Goal: Task Accomplishment & Management: Manage account settings

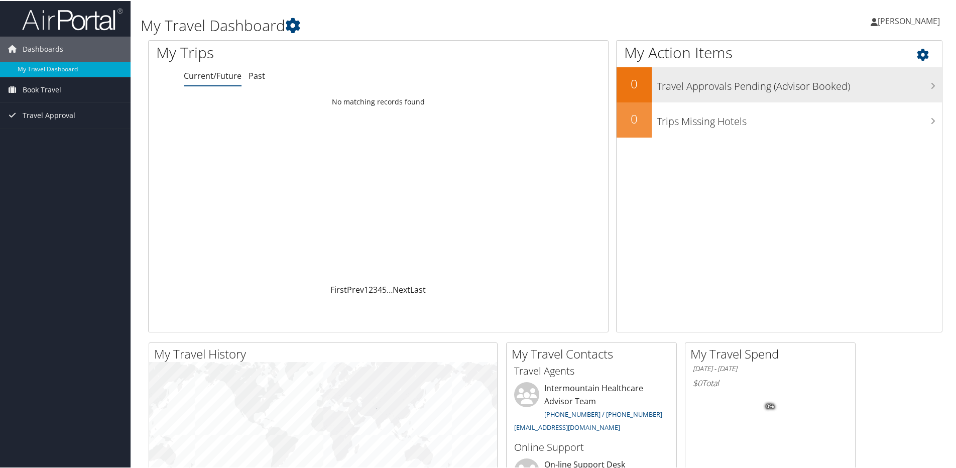
click at [677, 85] on h3 "Travel Approvals Pending (Advisor Booked)" at bounding box center [799, 82] width 285 height 19
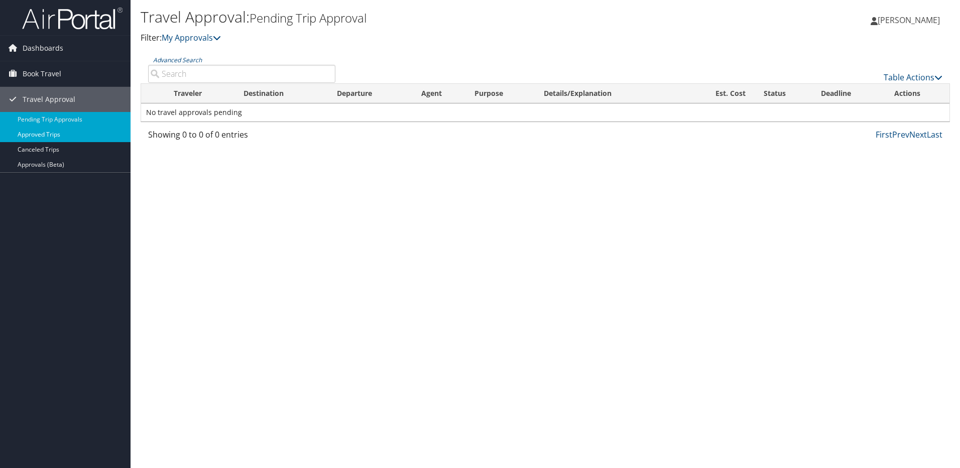
click at [56, 133] on link "Approved Trips" at bounding box center [65, 134] width 131 height 15
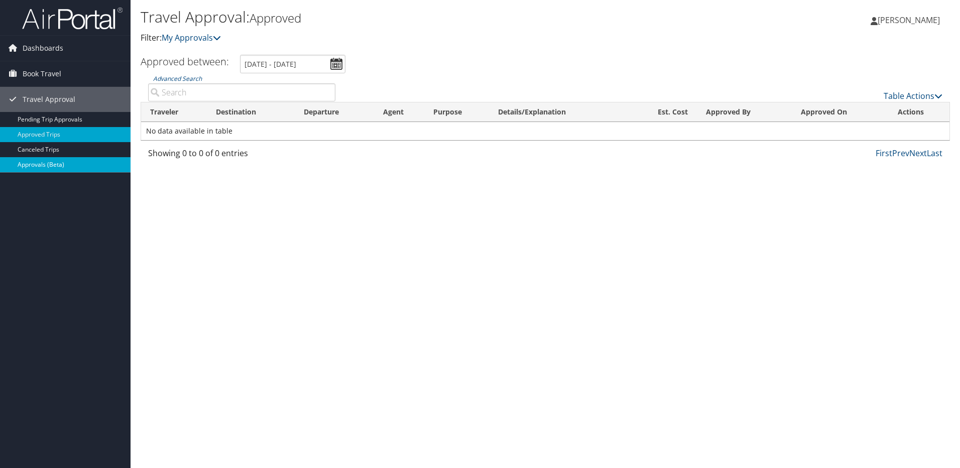
click at [40, 167] on link "Approvals (Beta)" at bounding box center [65, 164] width 131 height 15
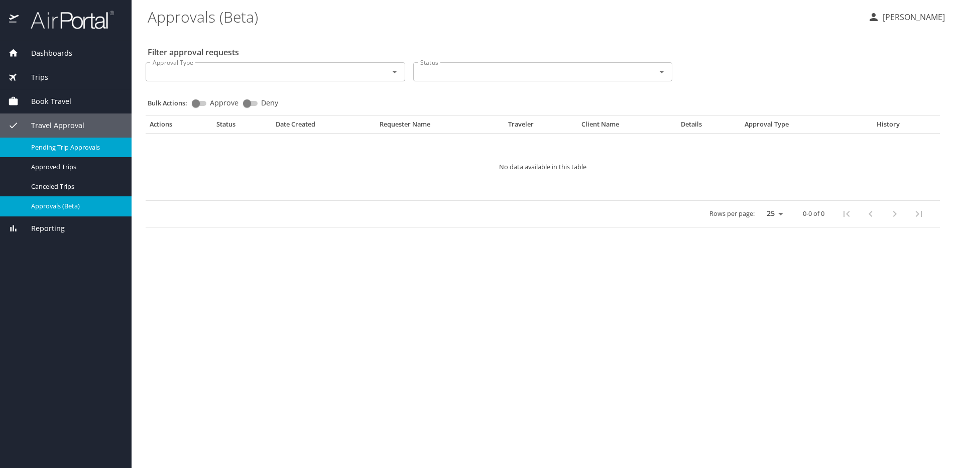
click at [95, 149] on span "Pending Trip Approvals" at bounding box center [75, 148] width 88 height 10
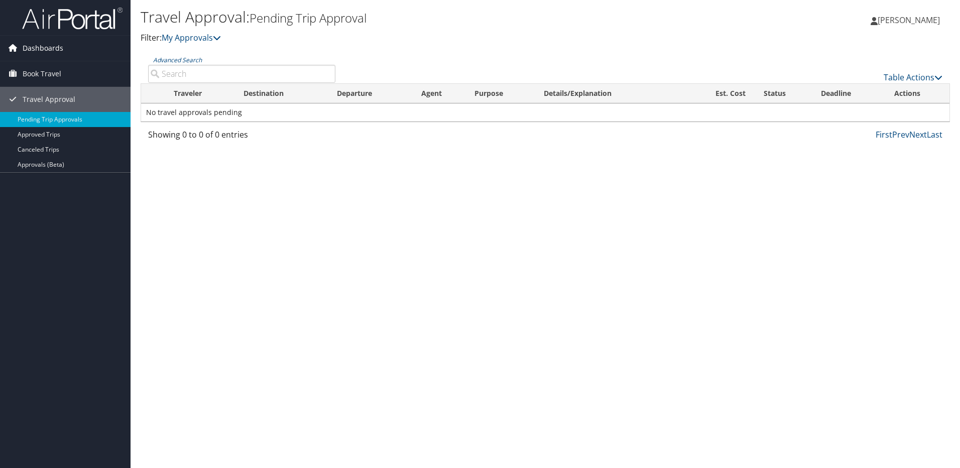
click at [41, 46] on span "Dashboards" at bounding box center [43, 48] width 41 height 25
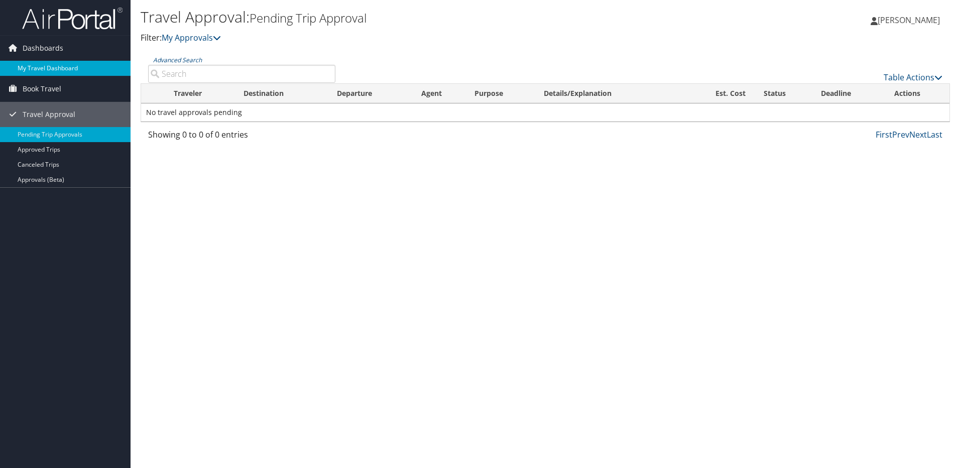
click at [48, 70] on link "My Travel Dashboard" at bounding box center [65, 68] width 131 height 15
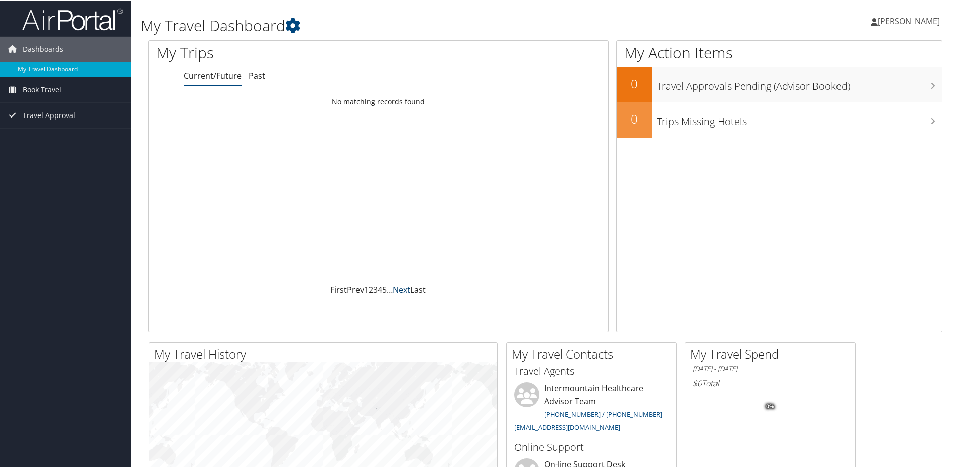
click at [405, 287] on link "Next" at bounding box center [402, 288] width 18 height 11
click at [417, 289] on link "Last" at bounding box center [418, 288] width 16 height 11
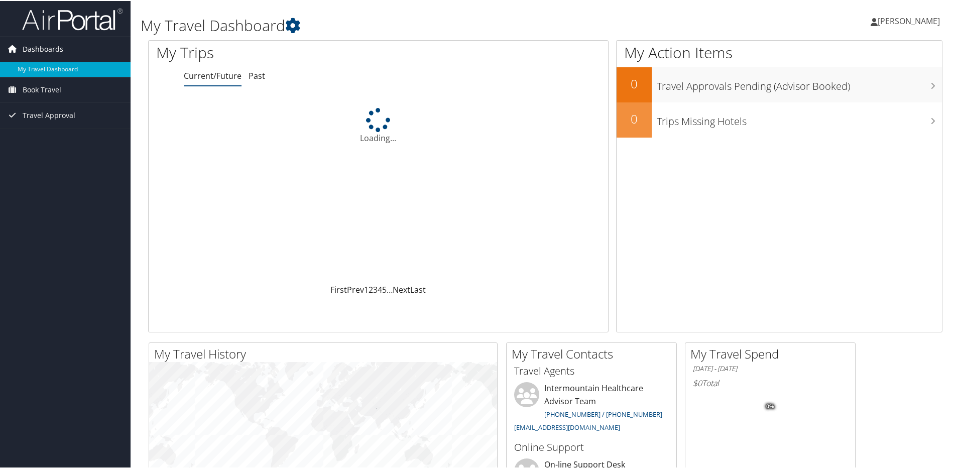
click at [58, 49] on span "Dashboards" at bounding box center [43, 48] width 41 height 25
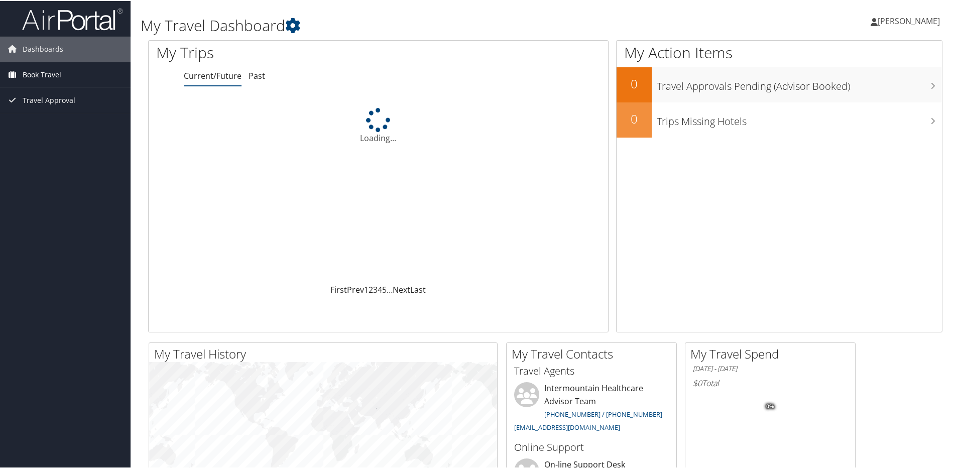
click at [48, 73] on span "Book Travel" at bounding box center [42, 73] width 39 height 25
click at [58, 111] on link "Book/Manage Online Trips" at bounding box center [65, 108] width 131 height 15
